Goal: Task Accomplishment & Management: Complete application form

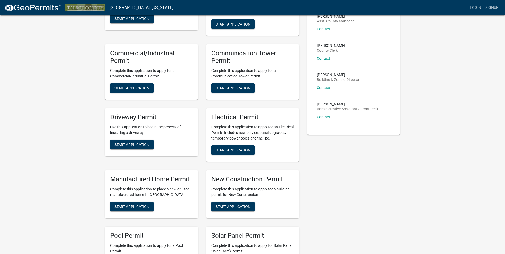
scroll to position [107, 0]
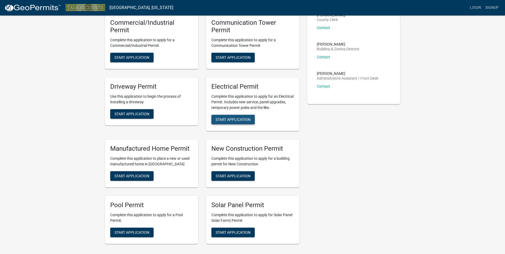
click at [238, 123] on button "Start Application" at bounding box center [233, 120] width 43 height 10
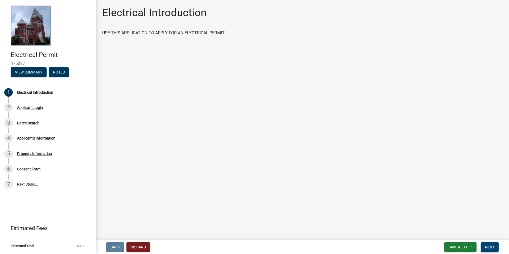
click at [488, 245] on span "Next" at bounding box center [489, 247] width 9 height 4
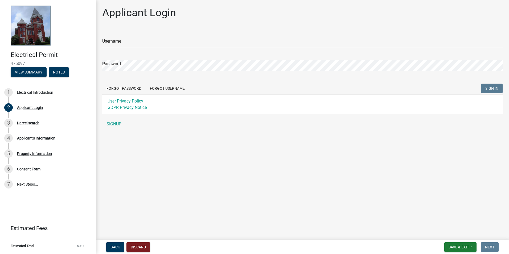
click at [310, 182] on main "Applicant Login Username Password Forgot Password Forgot Username SIGN IN User …" at bounding box center [302, 119] width 413 height 238
click at [115, 123] on link "SIGNUP" at bounding box center [302, 124] width 401 height 11
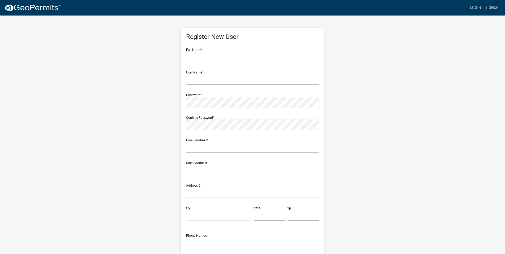
click at [270, 62] on input "text" at bounding box center [252, 56] width 133 height 11
drag, startPoint x: 244, startPoint y: 58, endPoint x: 247, endPoint y: 62, distance: 5.7
click at [245, 60] on input "text" at bounding box center [252, 56] width 133 height 11
type input "Dallin"
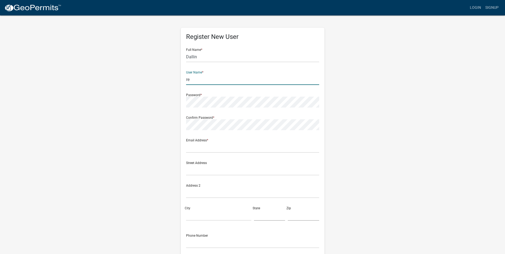
type input "r"
type input "[PERSON_NAME]"
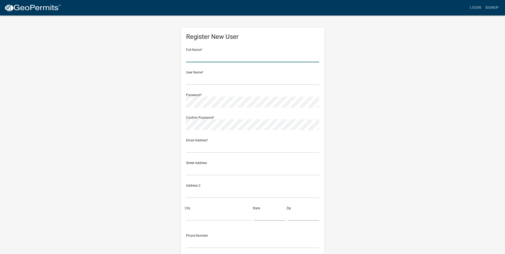
click at [245, 60] on input "text" at bounding box center [252, 56] width 133 height 11
type input "Dallin"
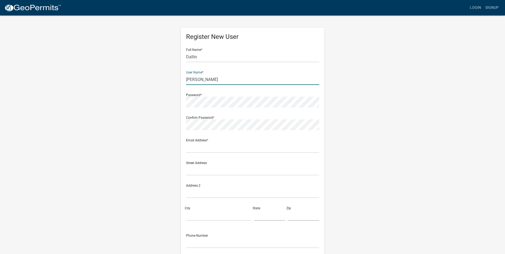
type input "[PERSON_NAME]"
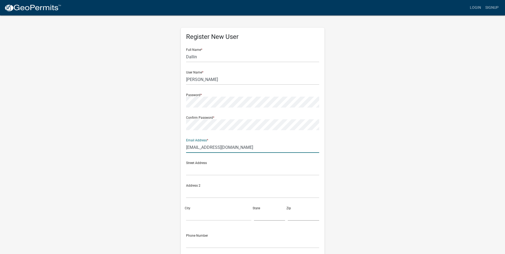
type input "[EMAIL_ADDRESS][DOMAIN_NAME]"
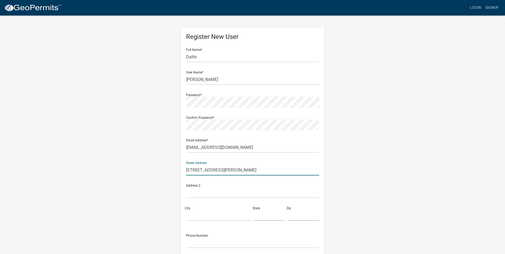
type input "[STREET_ADDRESS][PERSON_NAME]"
type input "[GEOGRAPHIC_DATA]"
type input "GA"
type input "31816"
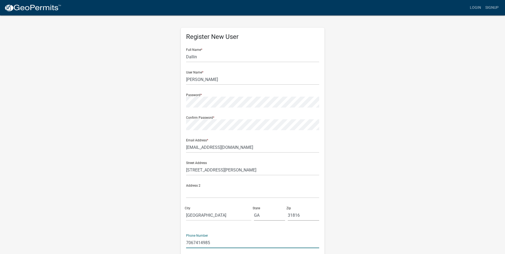
type input "7067414985"
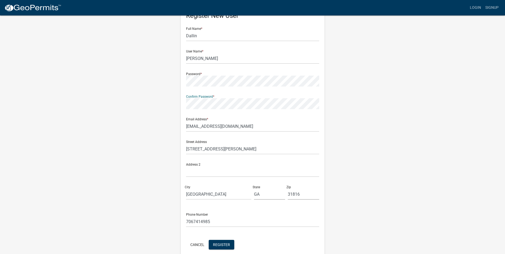
scroll to position [46, 0]
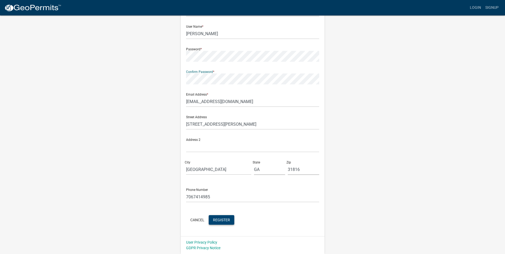
click at [227, 218] on span "Register" at bounding box center [221, 220] width 17 height 4
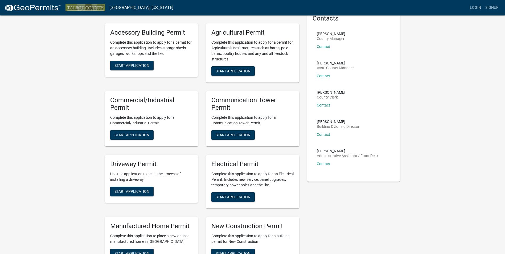
scroll to position [80, 0]
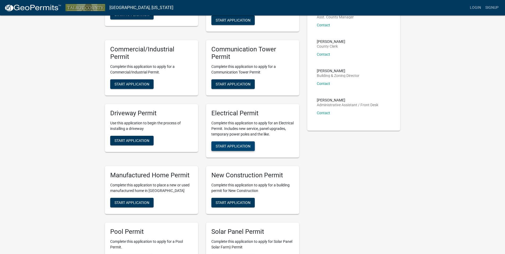
click at [235, 144] on span "Start Application" at bounding box center [233, 146] width 35 height 4
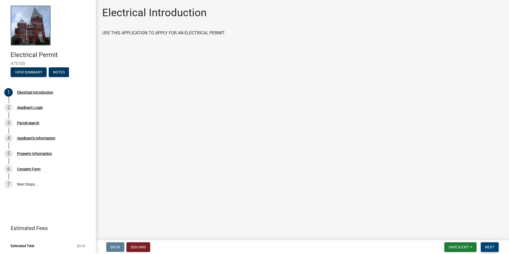
click at [494, 250] on button "Next" at bounding box center [490, 247] width 18 height 10
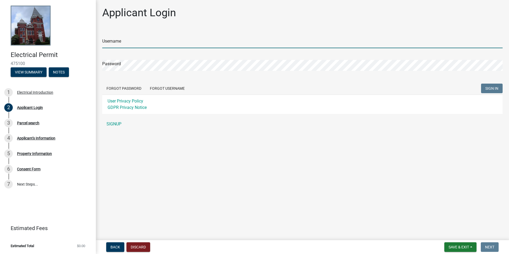
click at [176, 38] on input "Username" at bounding box center [302, 42] width 401 height 11
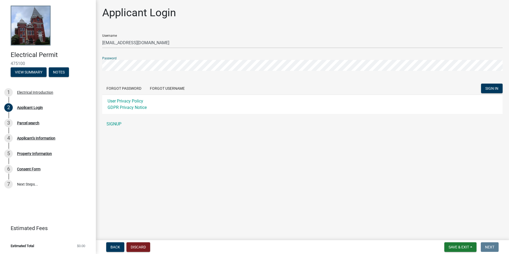
click at [481, 84] on button "SIGN IN" at bounding box center [492, 89] width 22 height 10
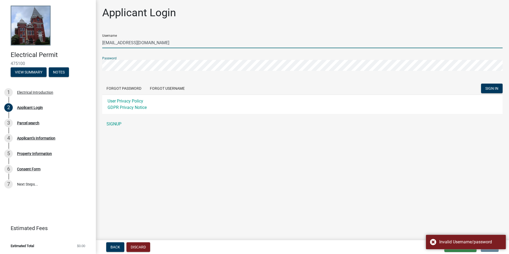
click at [184, 42] on input "[EMAIL_ADDRESS][DOMAIN_NAME]" at bounding box center [302, 42] width 401 height 11
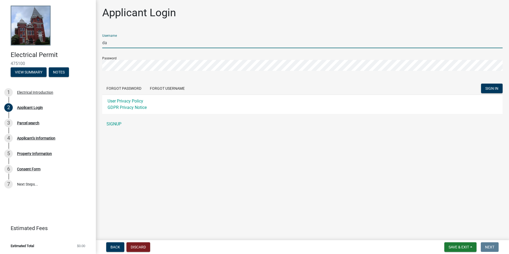
type input "d"
type input "[PERSON_NAME]"
click at [481, 84] on button "SIGN IN" at bounding box center [492, 89] width 22 height 10
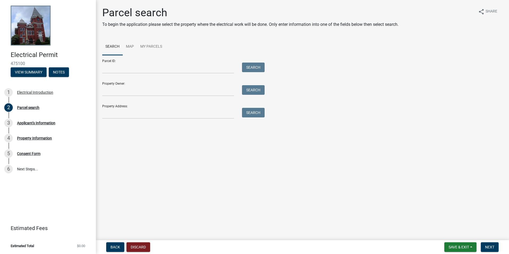
click at [109, 119] on div "Parcel search To begin the application please select the property where the ele…" at bounding box center [302, 64] width 409 height 117
click at [114, 117] on input "Property Address:" at bounding box center [168, 113] width 132 height 11
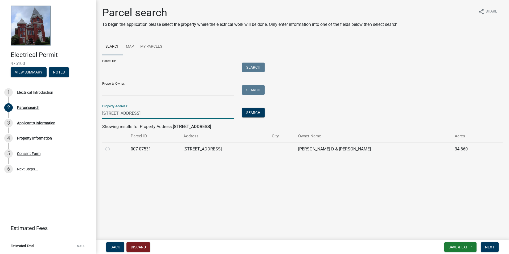
type input "2456 Pobiddy rd"
click at [112, 146] on label at bounding box center [112, 146] width 0 height 0
click at [112, 149] on 07531 "radio" at bounding box center [113, 147] width 3 height 3
radio 07531 "true"
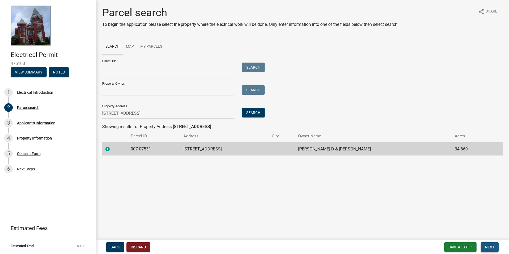
click at [491, 246] on span "Next" at bounding box center [489, 247] width 9 height 4
click at [491, 247] on span "Next" at bounding box center [489, 247] width 9 height 4
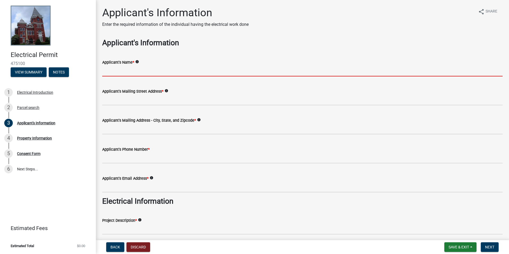
click at [185, 75] on input "Applicant's Name *" at bounding box center [302, 71] width 401 height 11
type input "D"
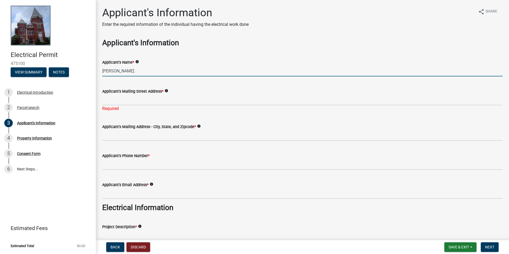
type input "Dallin Reeve"
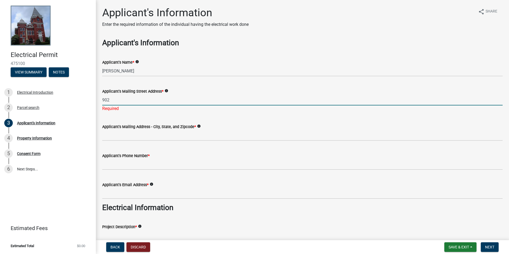
type input "[STREET_ADDRESS][PERSON_NAME]"
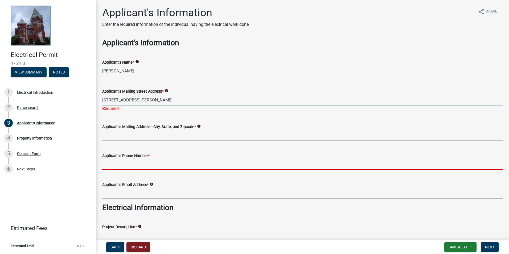
type input "7067414985"
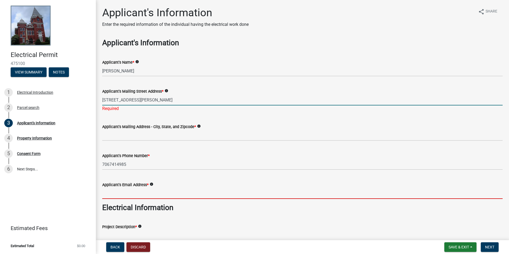
type input "[EMAIL_ADDRESS][DOMAIN_NAME]"
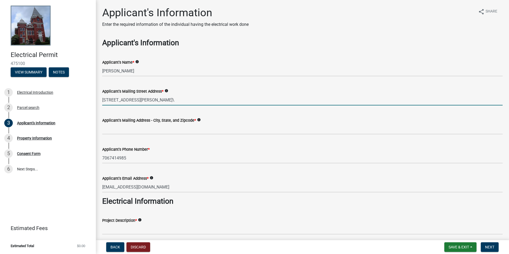
type input "[STREET_ADDRESS][PERSON_NAME]"
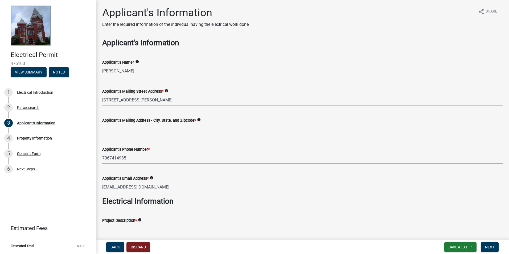
click at [172, 160] on input "7067414985" at bounding box center [302, 158] width 401 height 11
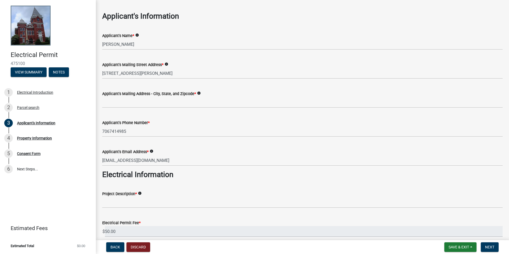
drag, startPoint x: 243, startPoint y: 213, endPoint x: 243, endPoint y: 210, distance: 3.2
click at [243, 213] on div "Electrical Permit Fee * $ 50.00" at bounding box center [302, 224] width 401 height 25
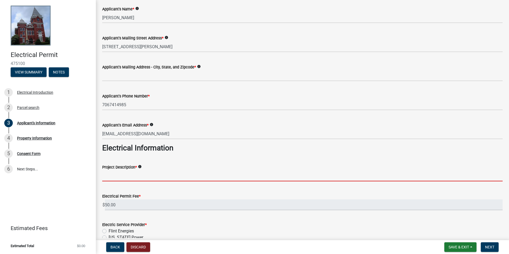
click at [165, 176] on input "Project Description *" at bounding box center [302, 176] width 401 height 11
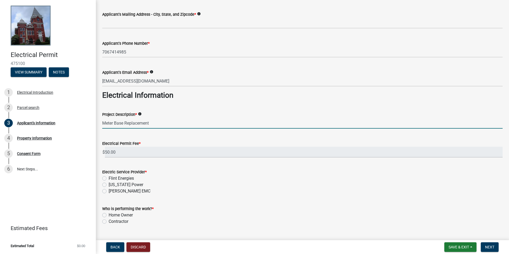
scroll to position [107, 0]
type input "Meter Base Replacement"
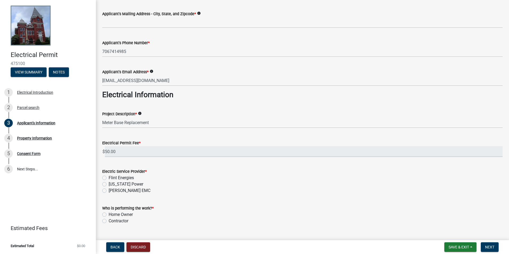
click at [109, 184] on label "Georgia Power" at bounding box center [126, 184] width 35 height 6
click at [109, 184] on input "Georgia Power" at bounding box center [110, 182] width 3 height 3
radio input "true"
click at [109, 190] on label "Upson EMC" at bounding box center [130, 191] width 42 height 6
click at [109, 190] on input "Upson EMC" at bounding box center [110, 189] width 3 height 3
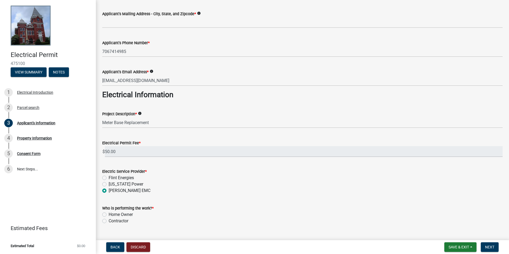
radio input "true"
click at [107, 220] on div "Contractor" at bounding box center [302, 221] width 401 height 6
click at [109, 221] on label "Contractor" at bounding box center [119, 221] width 20 height 6
click at [109, 221] on input "Contractor" at bounding box center [110, 219] width 3 height 3
radio input "true"
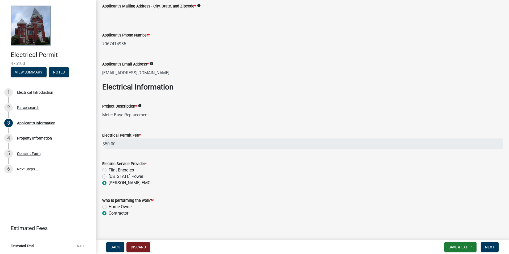
scroll to position [118, 0]
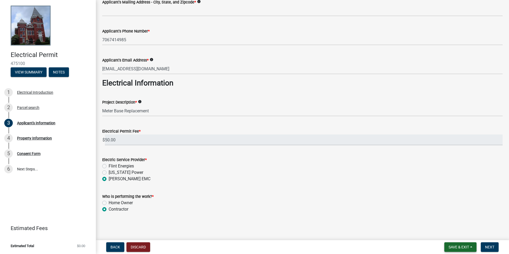
click at [457, 246] on span "Save & Exit" at bounding box center [459, 247] width 21 height 4
click at [465, 183] on wm-data-entity-input "Electric Service Provider * Flint Energies Georgia Power Upson EMC" at bounding box center [302, 168] width 401 height 37
click at [490, 247] on span "Next" at bounding box center [489, 247] width 9 height 4
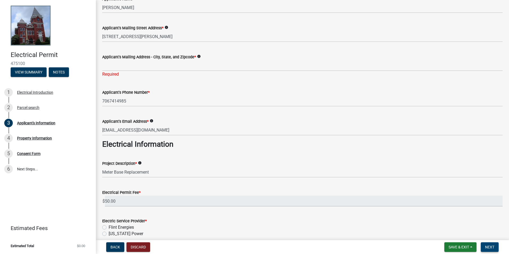
scroll to position [0, 0]
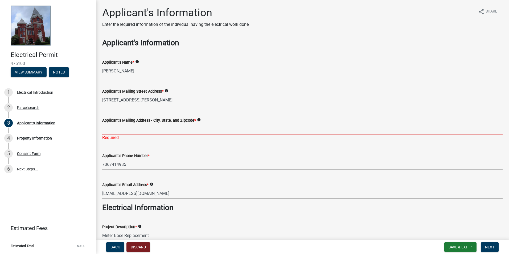
click at [167, 131] on input "Applicant's Mailing Address - City, State, and Zipcode *" at bounding box center [302, 129] width 401 height 11
type input "6"
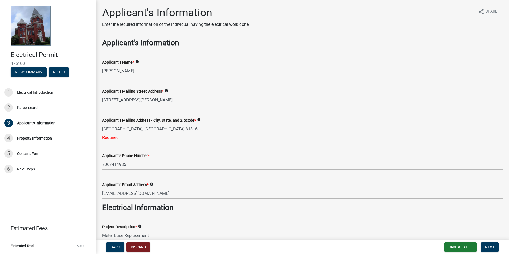
click at [213, 128] on input "Manchester, GA 31816" at bounding box center [302, 129] width 401 height 11
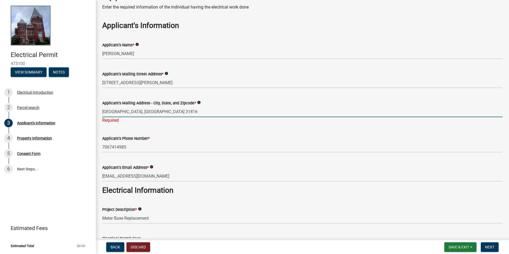
scroll to position [27, 0]
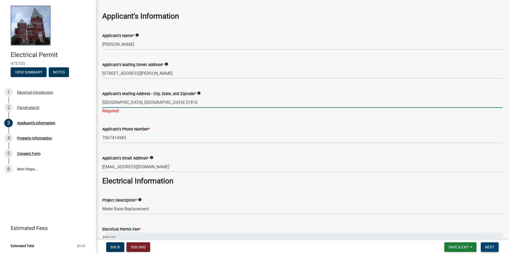
type input "Manchester, GA 31816"
click at [487, 247] on span "Next" at bounding box center [489, 247] width 9 height 4
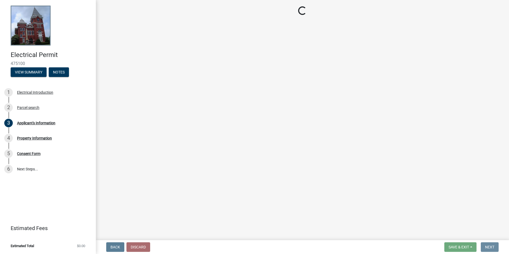
scroll to position [0, 0]
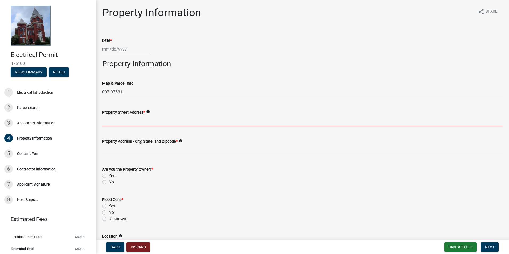
click at [207, 124] on input "Property Street Address *" at bounding box center [302, 121] width 401 height 11
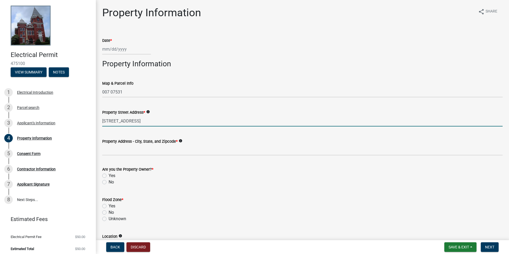
type input "2456 Pobiddy Rd"
select select "9"
select select "2025"
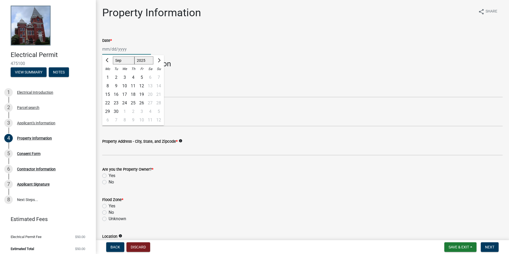
click at [115, 49] on div "Jan Feb Mar Apr May Jun Jul Aug Sep Oct Nov Dec 1525 1526 1527 1528 1529 1530 1…" at bounding box center [126, 49] width 49 height 11
click at [109, 86] on div "8" at bounding box center [107, 86] width 9 height 9
type input "09/08/2025"
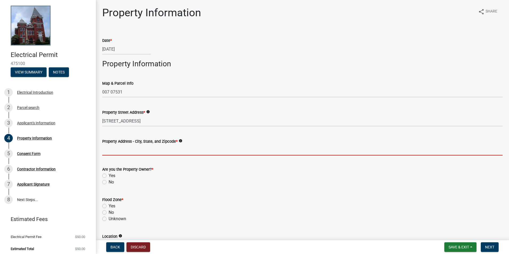
click at [146, 152] on input "Property Address - City, State, and Zipcode *" at bounding box center [302, 150] width 401 height 11
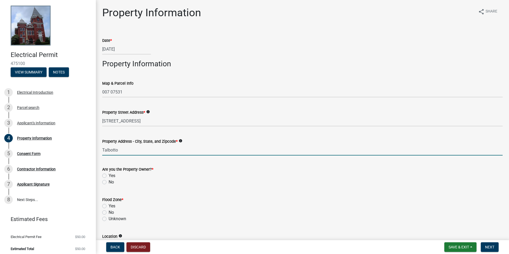
type input "Talbotton , Ga 31827"
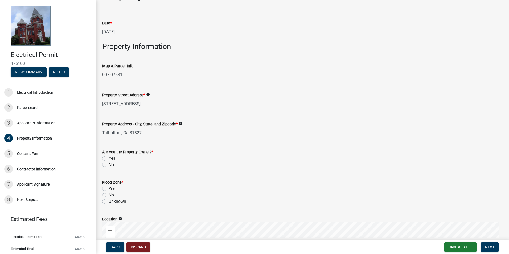
scroll to position [27, 0]
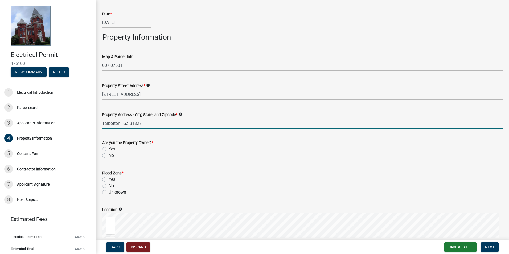
click at [109, 155] on label "No" at bounding box center [111, 155] width 5 height 6
click at [109, 155] on input "No" at bounding box center [110, 153] width 3 height 3
radio input "true"
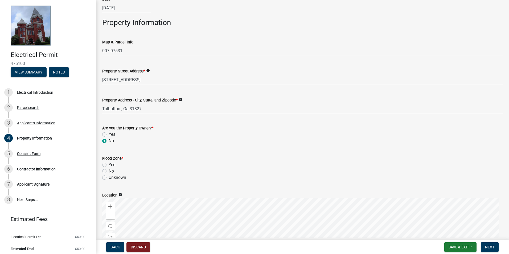
scroll to position [53, 0]
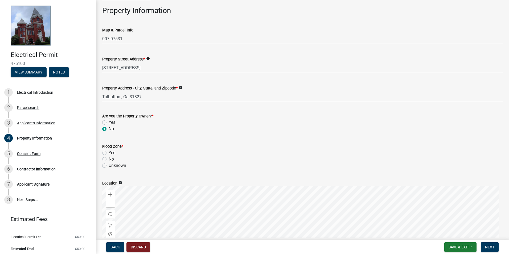
click at [107, 166] on div "Unknown" at bounding box center [302, 166] width 401 height 6
click at [109, 166] on label "Unknown" at bounding box center [118, 166] width 18 height 6
click at [109, 166] on input "Unknown" at bounding box center [110, 164] width 3 height 3
radio input "true"
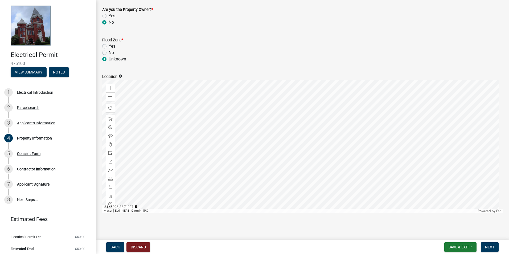
scroll to position [160, 0]
click at [489, 247] on span "Next" at bounding box center [489, 247] width 9 height 4
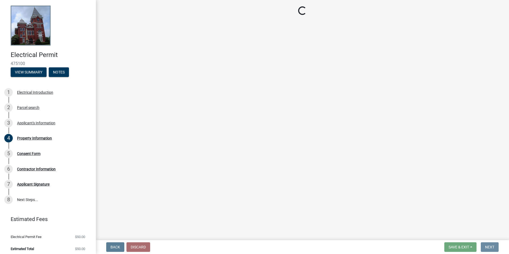
scroll to position [0, 0]
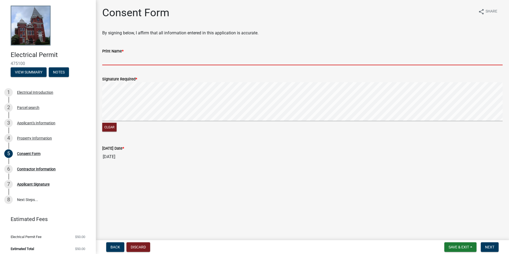
drag, startPoint x: 168, startPoint y: 60, endPoint x: 172, endPoint y: 60, distance: 4.3
click at [168, 60] on input "Print Name *" at bounding box center [302, 59] width 401 height 11
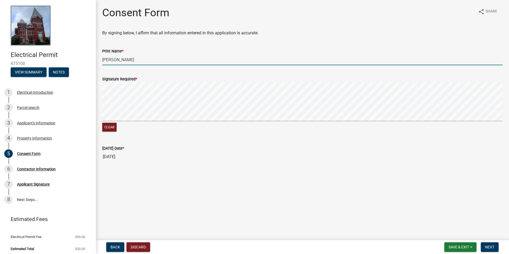
type input "Dallin Reeve"
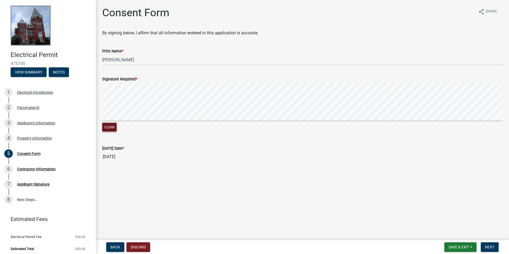
click at [112, 128] on button "Clear" at bounding box center [109, 127] width 14 height 9
click at [488, 246] on span "Next" at bounding box center [489, 247] width 9 height 4
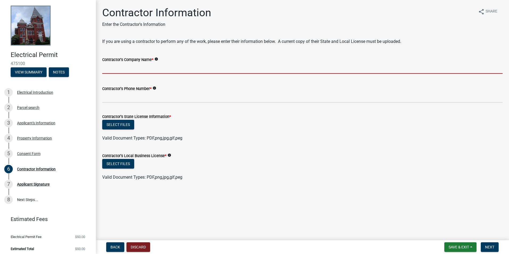
click at [143, 71] on input "Contractor's Company Name *" at bounding box center [302, 68] width 401 height 11
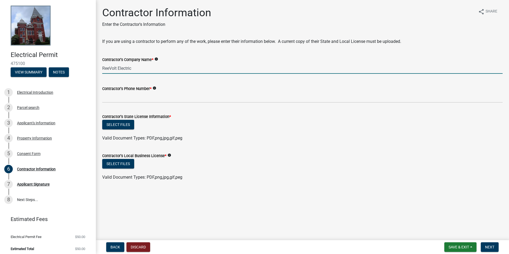
type input "ReeVolt Electric"
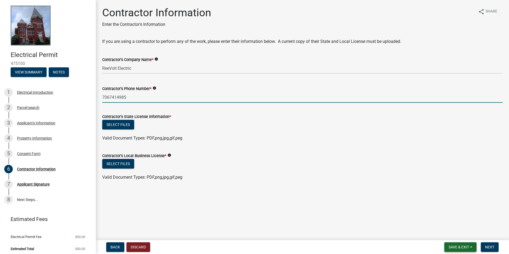
type input "7067414985"
click at [458, 248] on span "Save & Exit" at bounding box center [459, 247] width 21 height 4
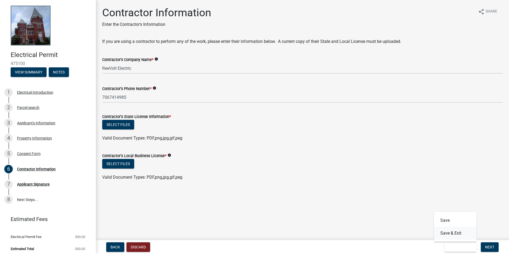
click at [455, 233] on button "Save & Exit" at bounding box center [455, 233] width 43 height 13
